Goal: Information Seeking & Learning: Learn about a topic

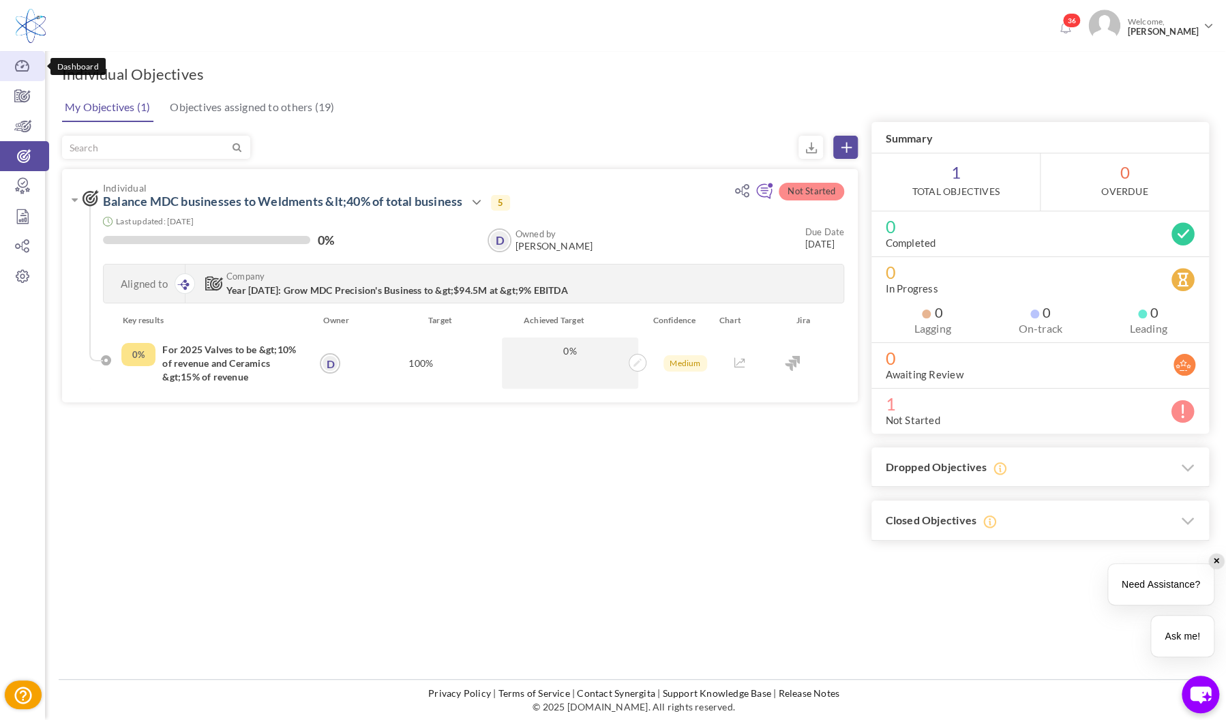
click at [15, 69] on icon at bounding box center [22, 66] width 45 height 14
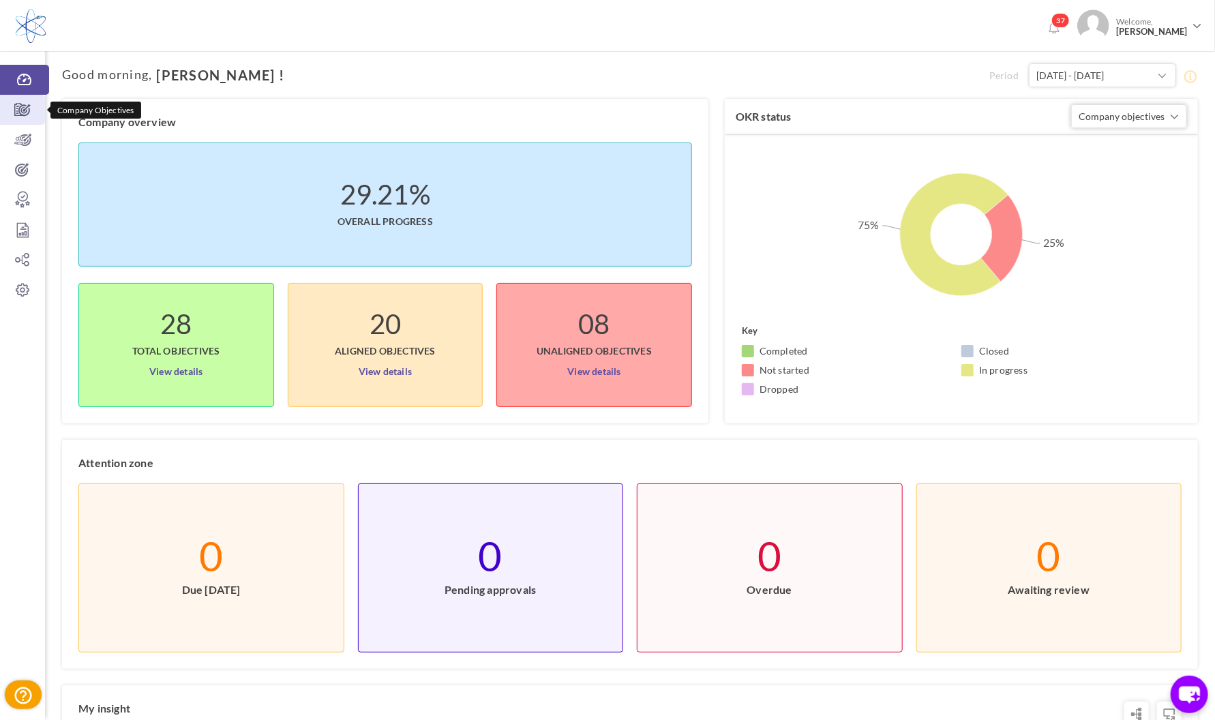
click at [27, 111] on icon at bounding box center [22, 110] width 45 height 14
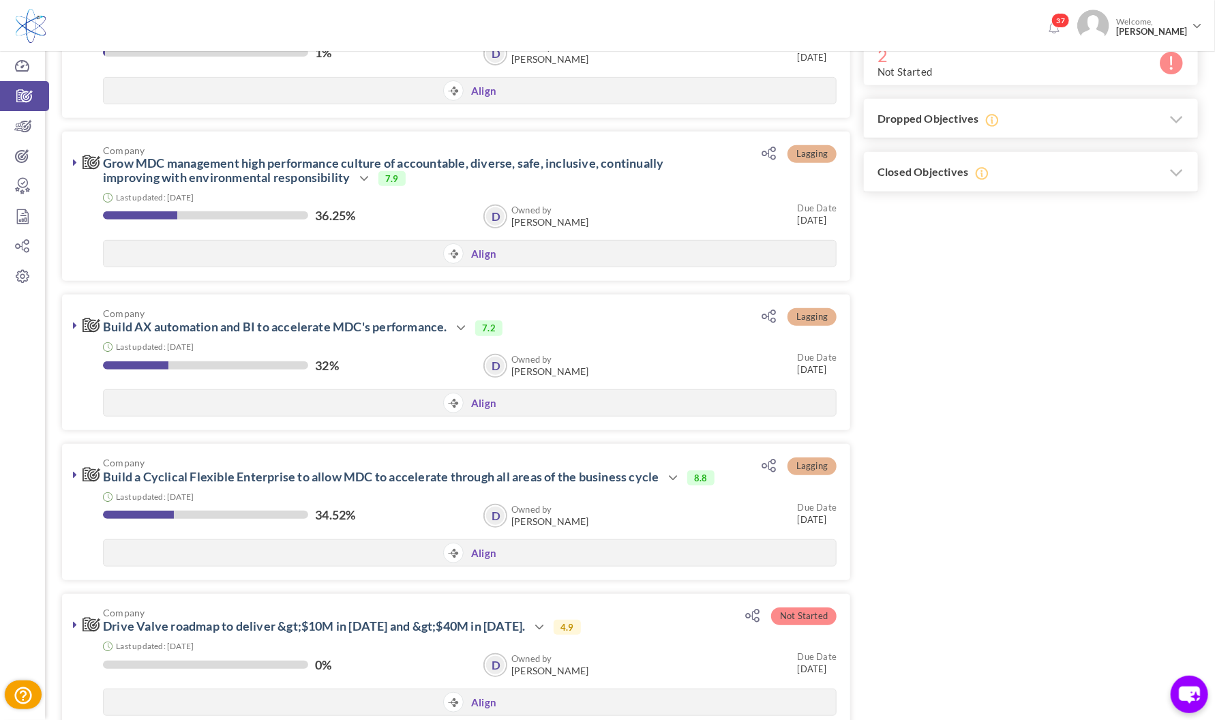
scroll to position [303, 0]
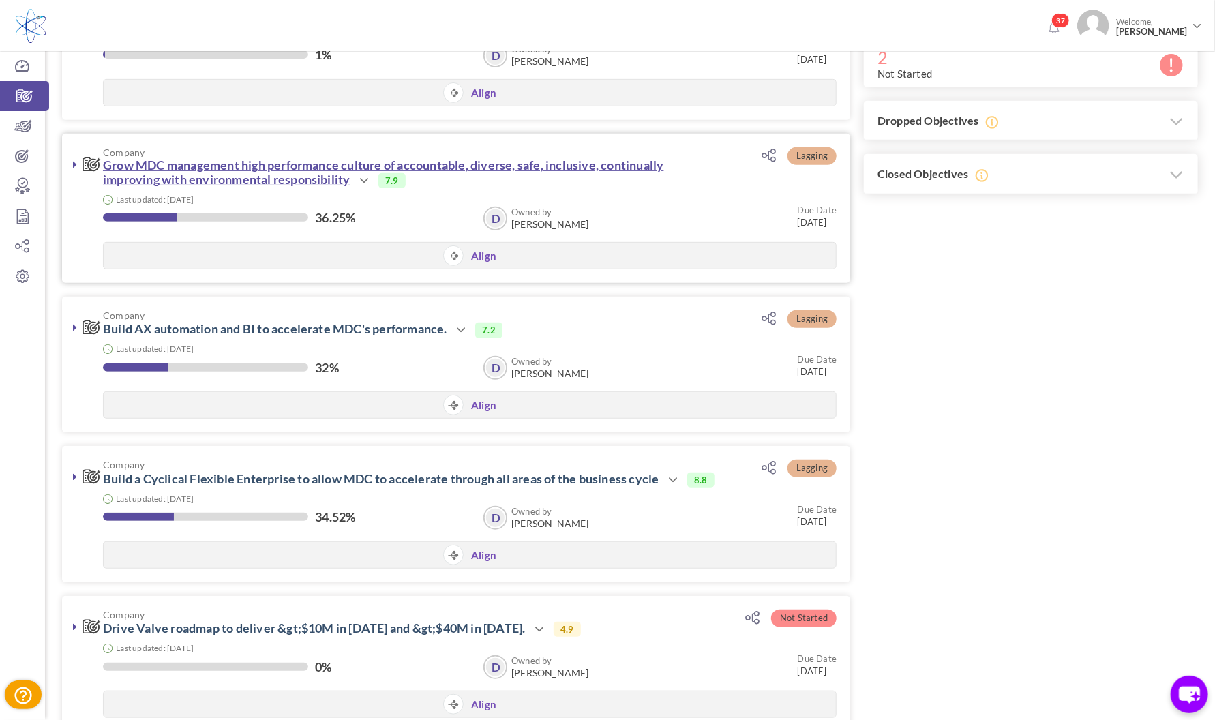
click at [296, 167] on link "Grow MDC management high performance culture of accountable, diverse, safe, inc…" at bounding box center [383, 172] width 561 height 29
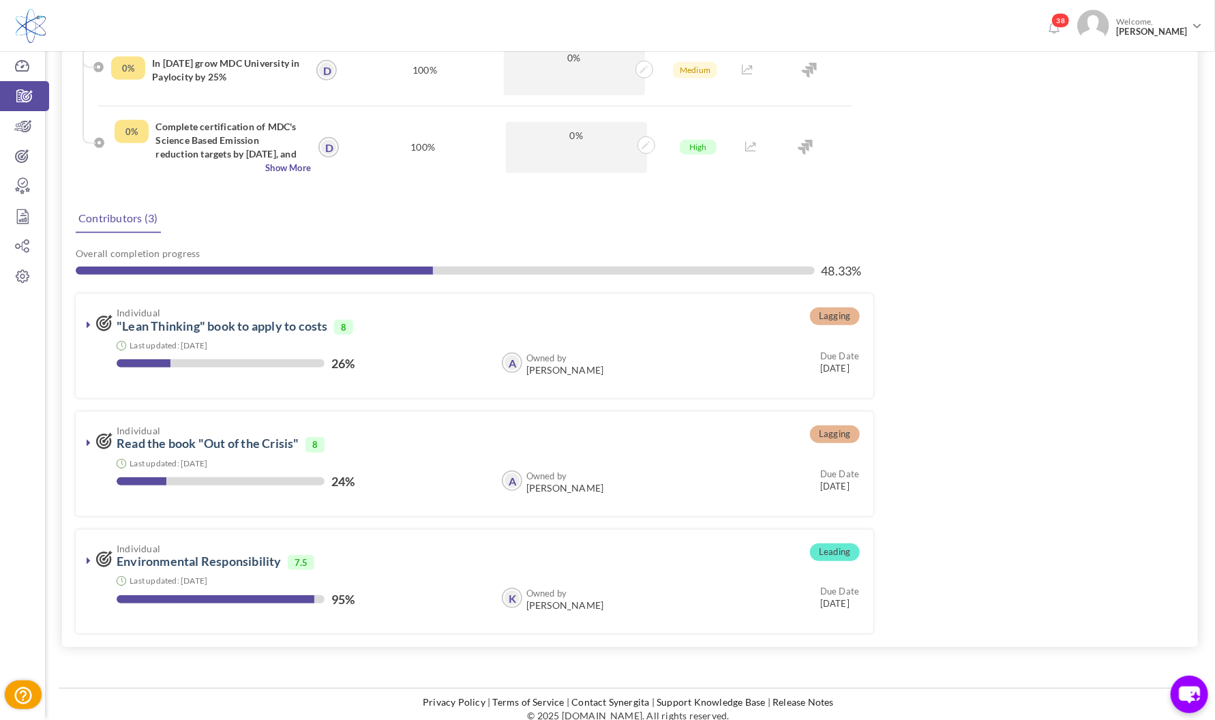
scroll to position [374, 0]
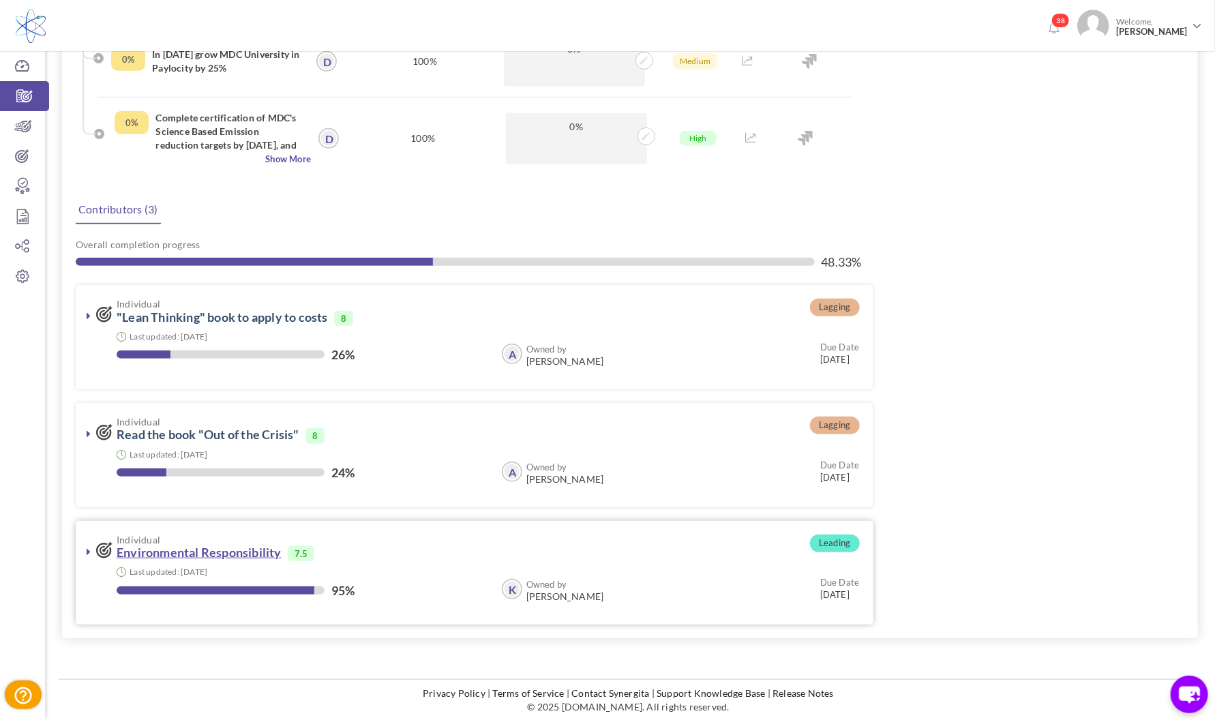
click at [254, 551] on link "Environmental Responsibility" at bounding box center [199, 552] width 165 height 15
